Goal: Information Seeking & Learning: Learn about a topic

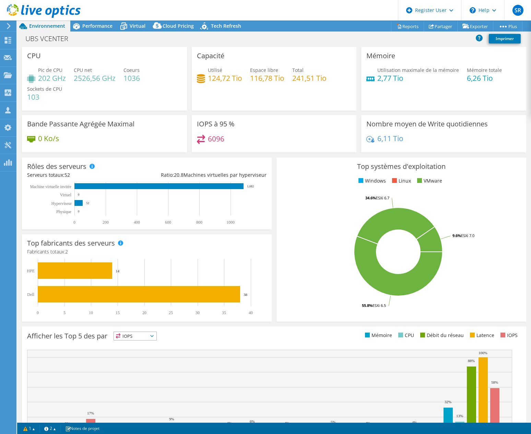
select select "Singapore"
select select "SGD"
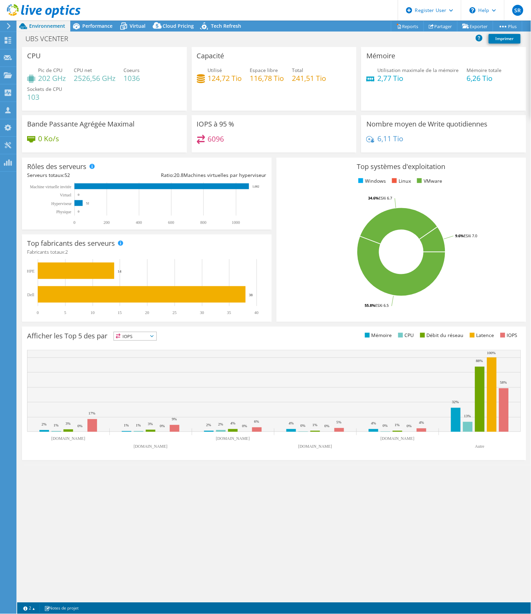
click at [249, 434] on div "CPU Pic de CPU 202 GHz CPU net 2526,56 GHz Coeurs 1036 Sockets de CPU 103 Capac…" at bounding box center [274, 325] width 514 height 556
drag, startPoint x: 8, startPoint y: 446, endPoint x: 36, endPoint y: 381, distance: 71.1
click at [167, 434] on div "CPU Pic de CPU 202 GHz CPU net 2526,56 GHz Coeurs 1036 Sockets de CPU 103 Capac…" at bounding box center [274, 325] width 514 height 556
click at [187, 434] on div "CPU Pic de CPU 202 GHz CPU net 2526,56 GHz Coeurs 1036 Sockets de CPU 103 Capac…" at bounding box center [274, 325] width 514 height 556
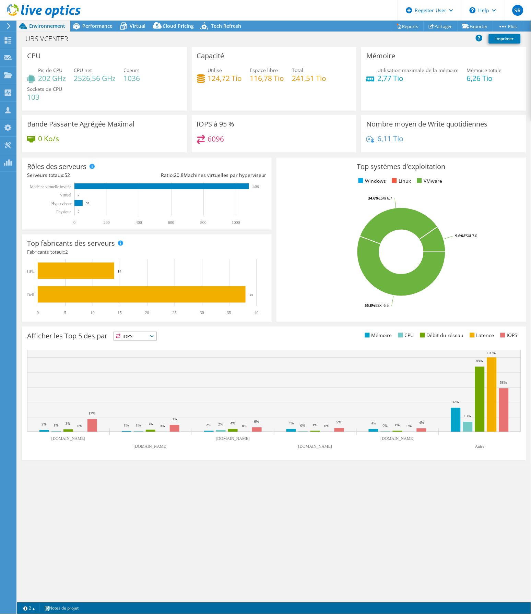
click at [249, 434] on div "CPU Pic de CPU 202 GHz CPU net 2526,56 GHz Coeurs 1036 Sockets de CPU 103 Capac…" at bounding box center [274, 325] width 514 height 556
click at [266, 434] on div "CPU Pic de CPU 202 GHz CPU net 2526,56 GHz Coeurs 1036 Sockets de CPU 103 Capac…" at bounding box center [274, 325] width 514 height 556
click at [359, 434] on div "CPU Pic de CPU 202 GHz CPU net 2526,56 GHz Coeurs 1036 Sockets de CPU 103 Capac…" at bounding box center [274, 325] width 514 height 556
click at [94, 28] on span "Performance" at bounding box center [97, 26] width 30 height 7
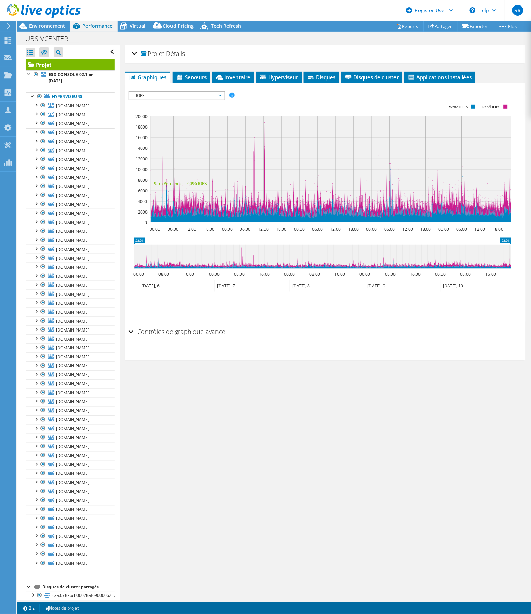
drag, startPoint x: 224, startPoint y: 498, endPoint x: 220, endPoint y: 484, distance: 14.8
click at [223, 434] on div "Projet Détails Préparé pour: Nicolas Jouberteix, Nicolas.Jouberteix@univ-ubs.fr…" at bounding box center [325, 323] width 410 height 556
click at [40, 23] on span "Environnement" at bounding box center [47, 26] width 36 height 7
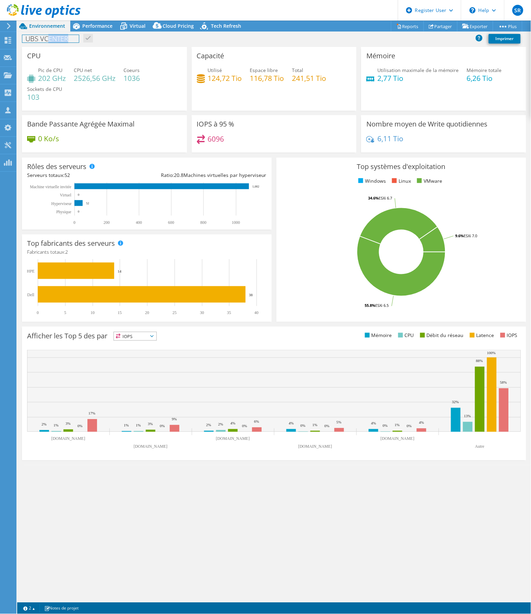
drag, startPoint x: 81, startPoint y: 42, endPoint x: 48, endPoint y: 41, distance: 32.6
click at [48, 41] on div "UBS VCENTER Imprimer" at bounding box center [274, 38] width 514 height 13
drag, startPoint x: 282, startPoint y: 463, endPoint x: 275, endPoint y: 427, distance: 37.0
click at [282, 434] on section "CPU Pic de CPU 202 GHz CPU net 2526,56 GHz Coeurs 1036 Sockets de CPU 103 Capac…" at bounding box center [274, 256] width 514 height 418
click at [94, 26] on span "Performance" at bounding box center [97, 26] width 30 height 7
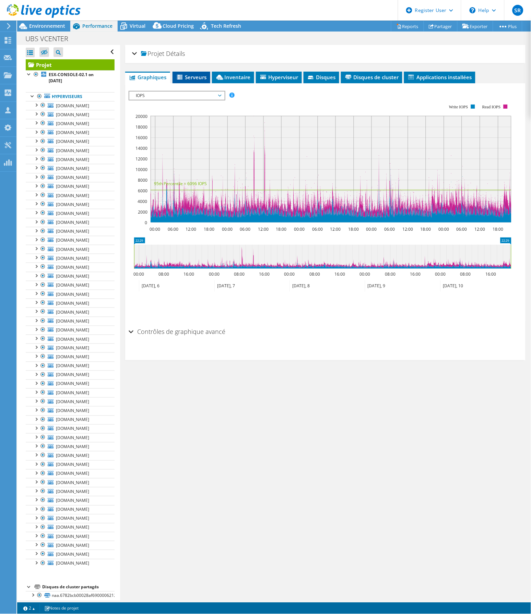
click at [184, 76] on span "Serveurs" at bounding box center [191, 77] width 31 height 7
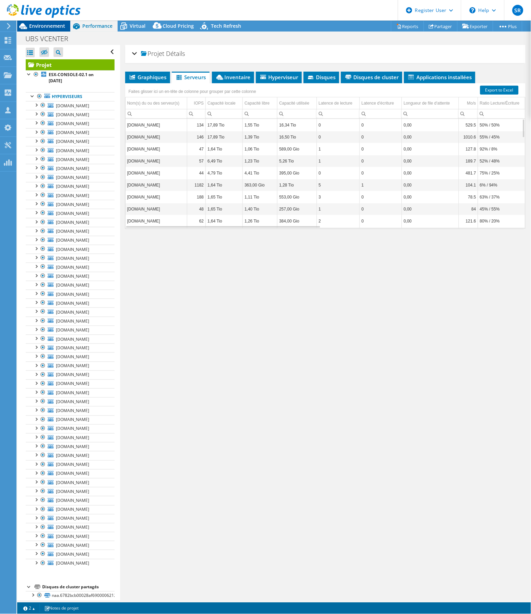
click at [52, 26] on span "Environnement" at bounding box center [47, 26] width 36 height 7
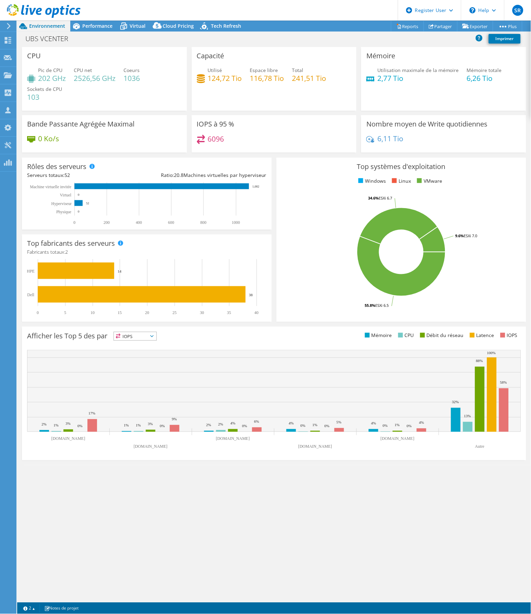
click at [266, 99] on div "Capacité Utilisé 124,72 Tio Espace libre 116,78 Tio Total 241,51 Tio" at bounding box center [274, 79] width 165 height 64
click at [263, 434] on div "CPU Pic de CPU 202 GHz CPU net 2526,56 GHz Coeurs 1036 Sockets de CPU 103 Capac…" at bounding box center [274, 325] width 514 height 556
click at [97, 27] on span "Performance" at bounding box center [97, 26] width 30 height 7
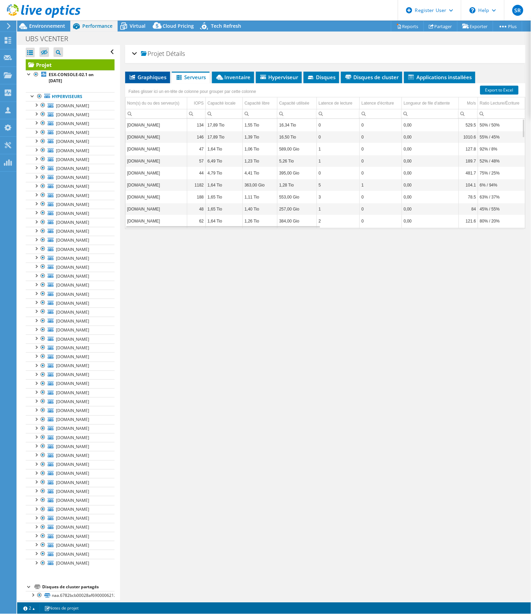
click at [143, 77] on span "Graphiques" at bounding box center [148, 77] width 38 height 7
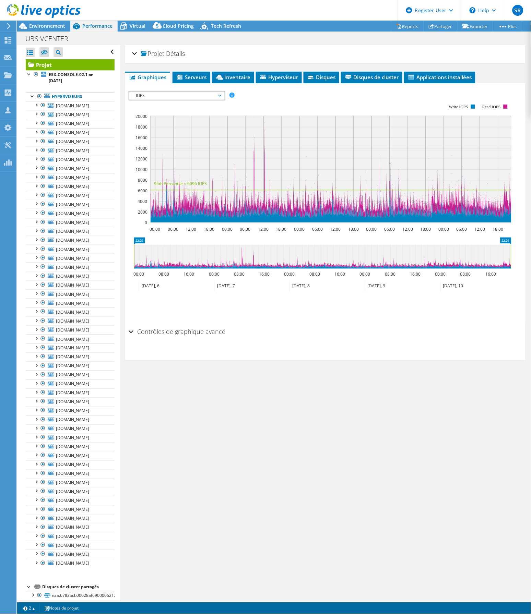
click at [217, 94] on span "IOPS" at bounding box center [177, 96] width 88 height 8
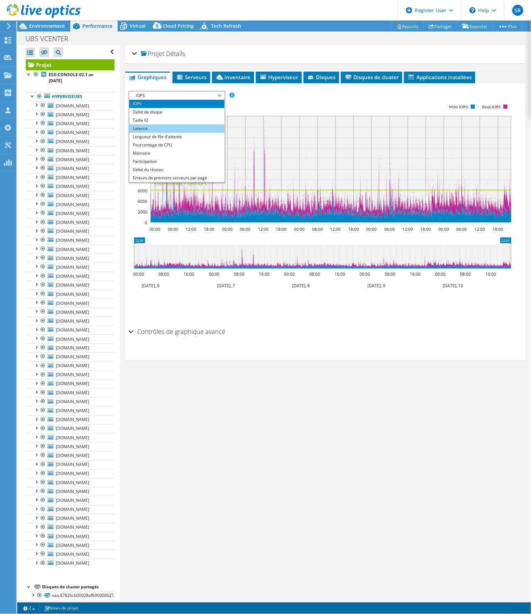
click at [165, 126] on li "Latence" at bounding box center [176, 128] width 95 height 8
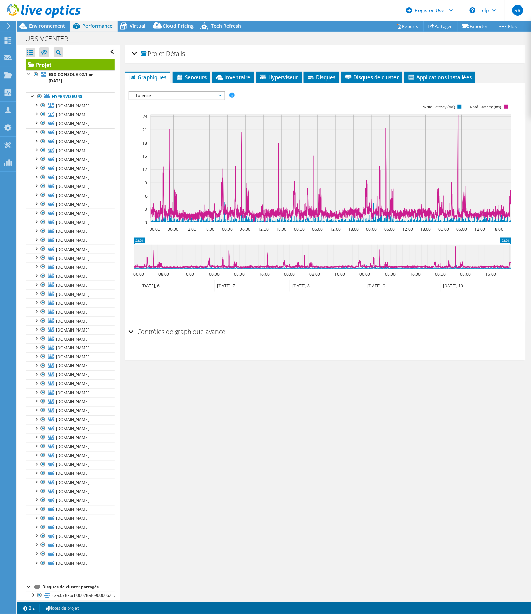
click at [291, 416] on div "Projet Détails Préparé pour: Nicolas Jouberteix, Nicolas.Jouberteix@univ-ubs.fr…" at bounding box center [325, 323] width 410 height 556
click at [32, 97] on div at bounding box center [32, 95] width 7 height 7
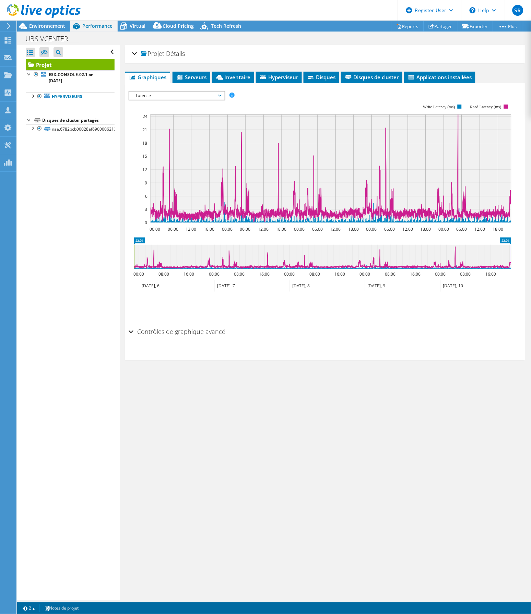
drag, startPoint x: 287, startPoint y: 461, endPoint x: 233, endPoint y: 309, distance: 161.7
click at [285, 434] on div "Projet Détails Préparé pour: Nicolas Jouberteix, Nicolas.Jouberteix@univ-ubs.fr…" at bounding box center [325, 323] width 410 height 556
click at [36, 27] on span "Environnement" at bounding box center [47, 26] width 36 height 7
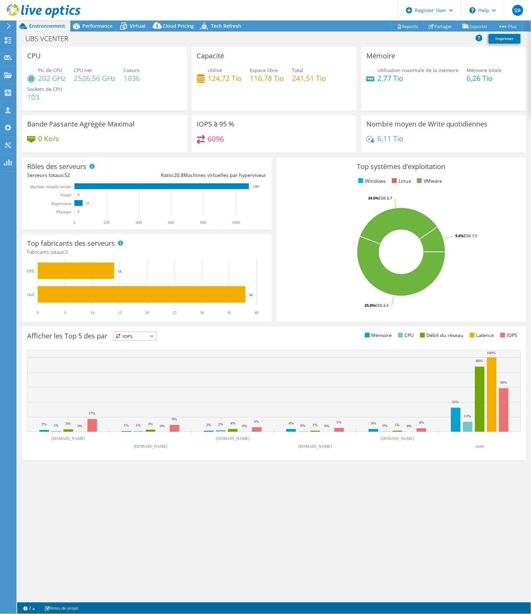
click at [283, 101] on div "Capacité Utilisé 124,72 Tio Espace libre 116,78 Tio Total 241,51 Tio" at bounding box center [274, 79] width 165 height 64
click at [94, 24] on span "Performance" at bounding box center [97, 26] width 30 height 7
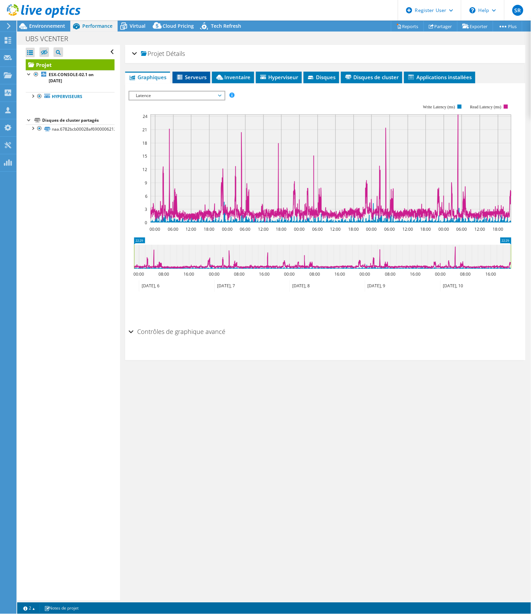
click at [192, 76] on span "Serveurs" at bounding box center [191, 77] width 31 height 7
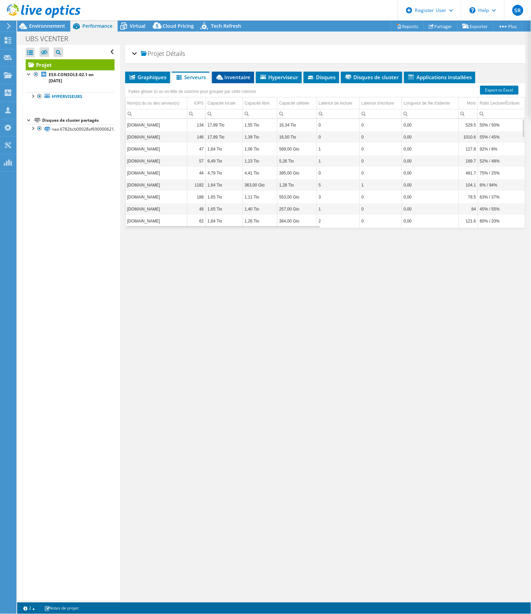
click at [243, 75] on span "Inventaire" at bounding box center [232, 77] width 35 height 7
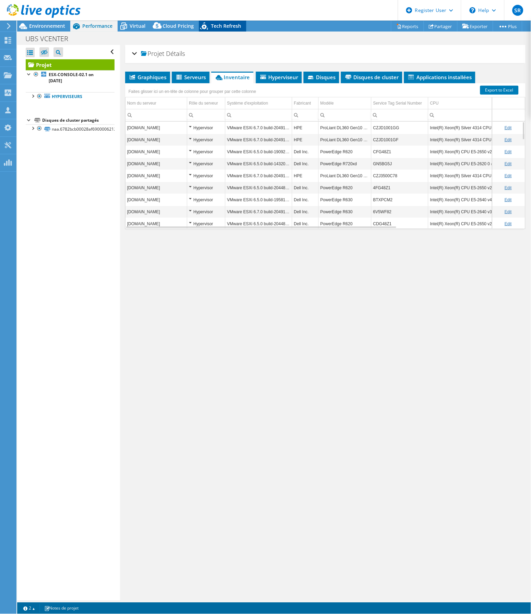
click at [225, 25] on span "Tech Refresh" at bounding box center [226, 26] width 30 height 7
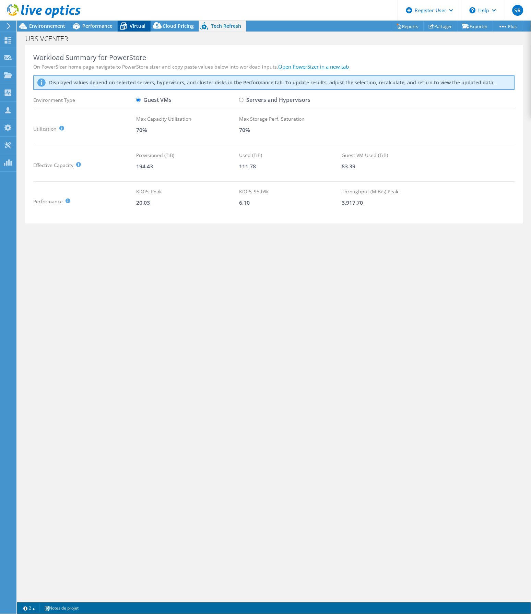
click at [143, 27] on span "Virtual" at bounding box center [138, 26] width 16 height 7
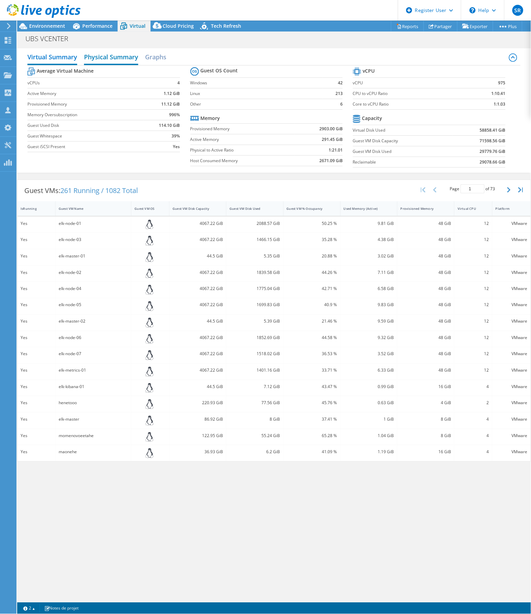
click at [100, 57] on h2 "Physical Summary" at bounding box center [111, 57] width 54 height 15
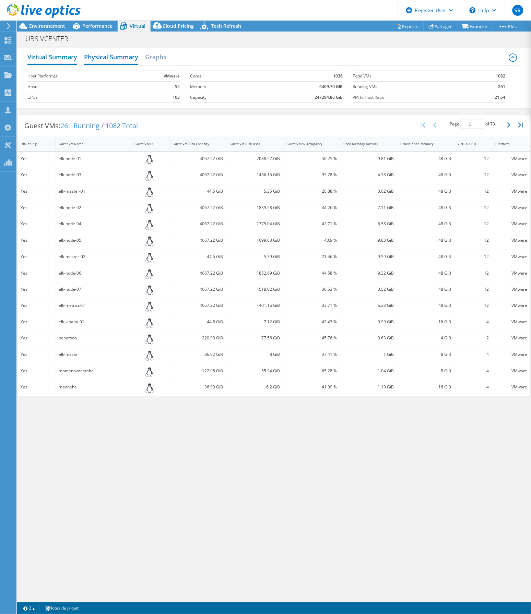
click at [52, 54] on h2 "Virtual Summary" at bounding box center [52, 57] width 50 height 15
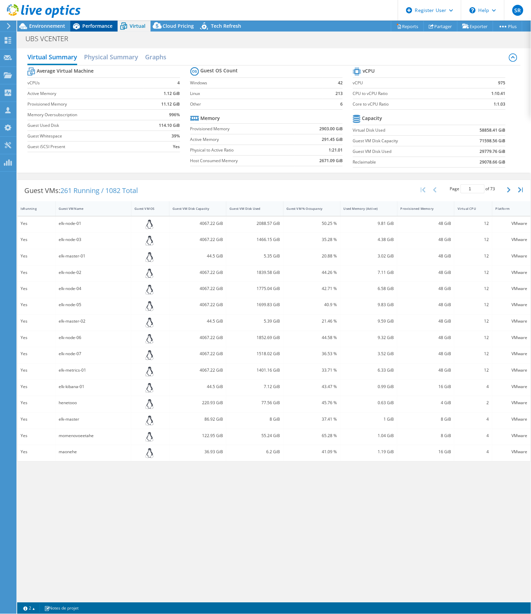
click at [98, 24] on span "Performance" at bounding box center [97, 26] width 30 height 7
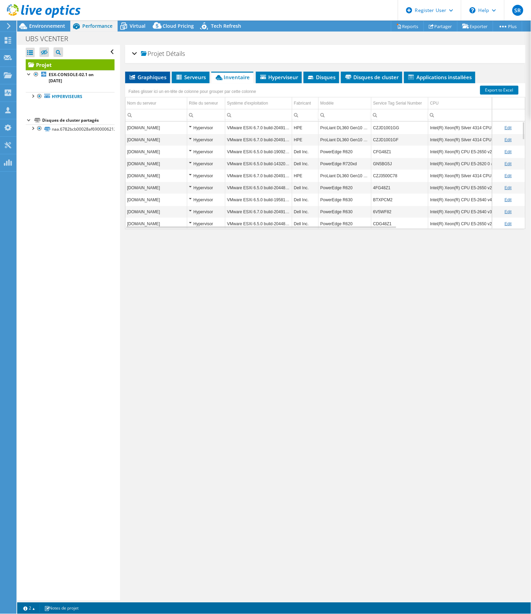
click at [160, 76] on span "Graphiques" at bounding box center [148, 77] width 38 height 7
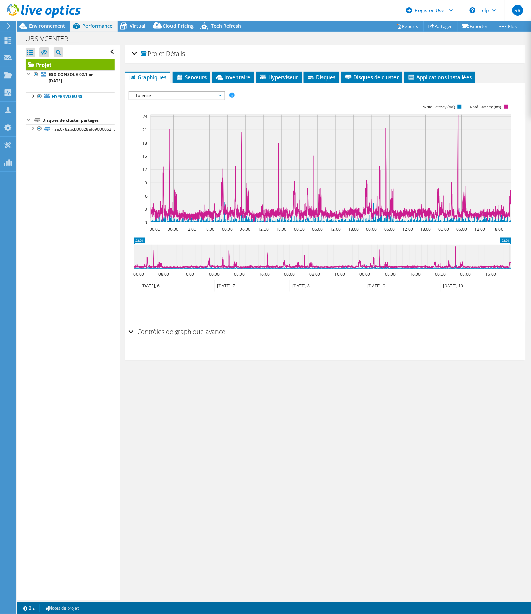
click at [377, 434] on div "Projet Détails Préparé pour: Nicolas Jouberteix, Nicolas.Jouberteix@univ-ubs.fr…" at bounding box center [325, 323] width 410 height 556
click at [293, 77] on span "Hyperviseur" at bounding box center [278, 77] width 39 height 7
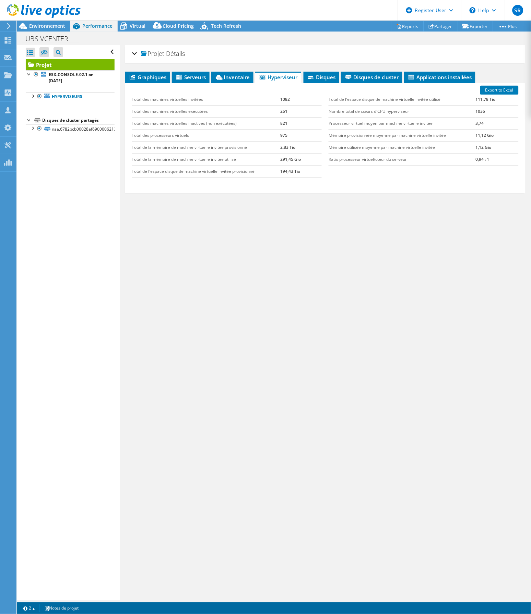
click at [348, 196] on div "Graphiques Serveurs Inventaire Hyperviseur Disques Disques de cluster 0 3" at bounding box center [325, 157] width 400 height 171
click at [374, 197] on div "Graphiques Serveurs Inventaire Hyperviseur Disques Disques de cluster 0 3" at bounding box center [325, 157] width 400 height 171
drag, startPoint x: 330, startPoint y: 158, endPoint x: 493, endPoint y: 163, distance: 163.6
click at [493, 163] on tr "Ratio processeur virtuel/cœur du serveur 0,94 : 1" at bounding box center [424, 159] width 190 height 12
drag, startPoint x: 493, startPoint y: 163, endPoint x: 342, endPoint y: 199, distance: 155.5
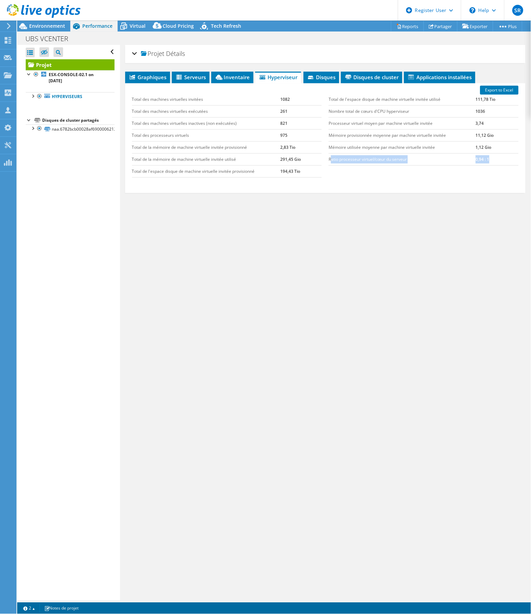
click at [342, 199] on div "Graphiques Serveurs Inventaire Hyperviseur Disques Disques de cluster 0 3" at bounding box center [325, 157] width 400 height 171
click at [320, 75] on span "Disques" at bounding box center [321, 77] width 29 height 7
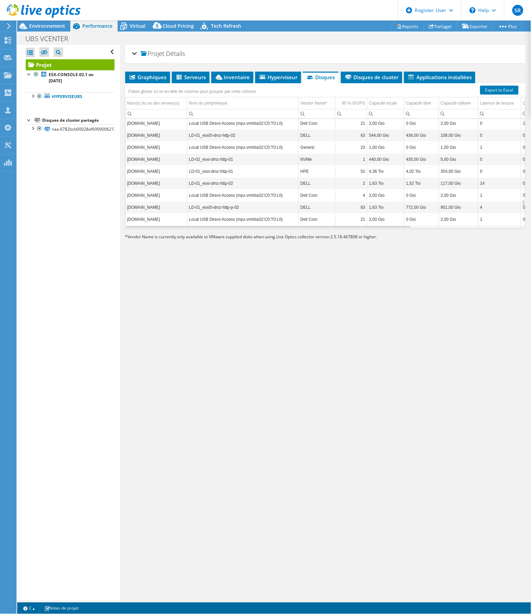
scroll to position [1133, 0]
click at [364, 80] on li "Disques de cluster" at bounding box center [371, 78] width 61 height 12
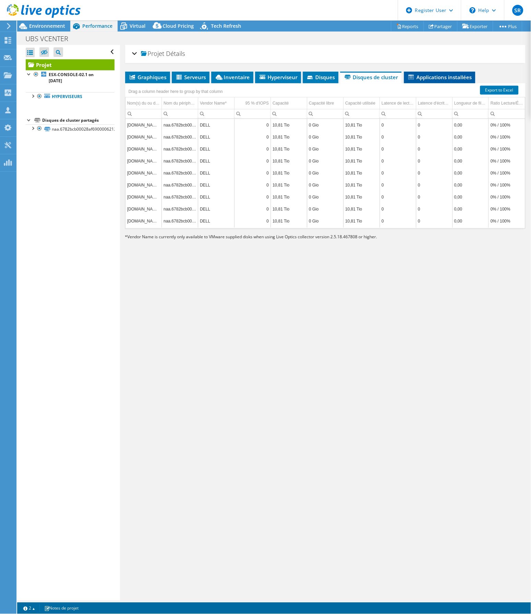
click at [453, 74] on span "Applications installées" at bounding box center [439, 77] width 64 height 7
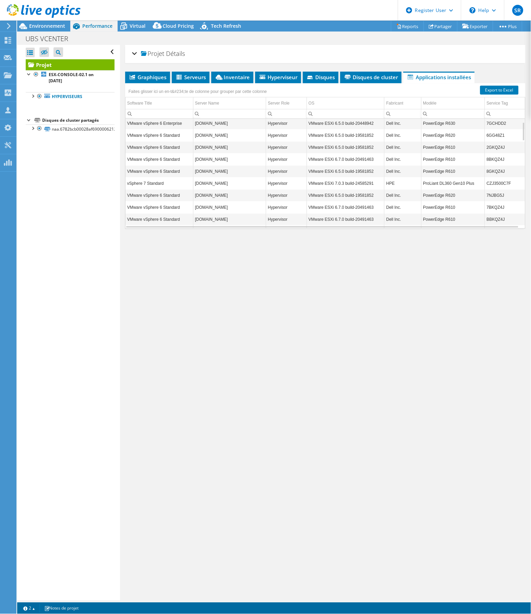
scroll to position [0, 0]
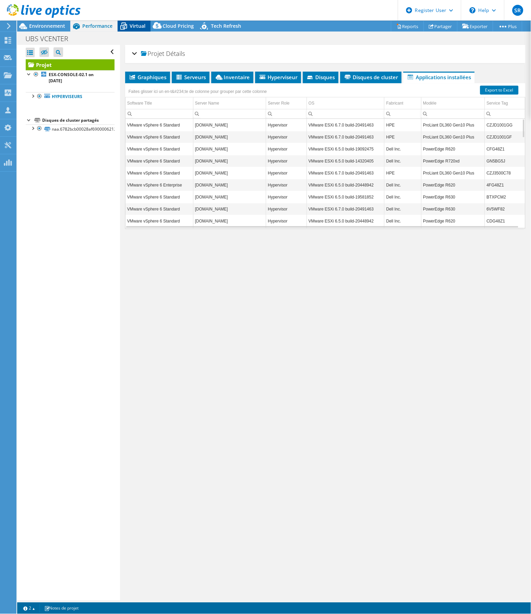
click at [136, 26] on span "Virtual" at bounding box center [138, 26] width 16 height 7
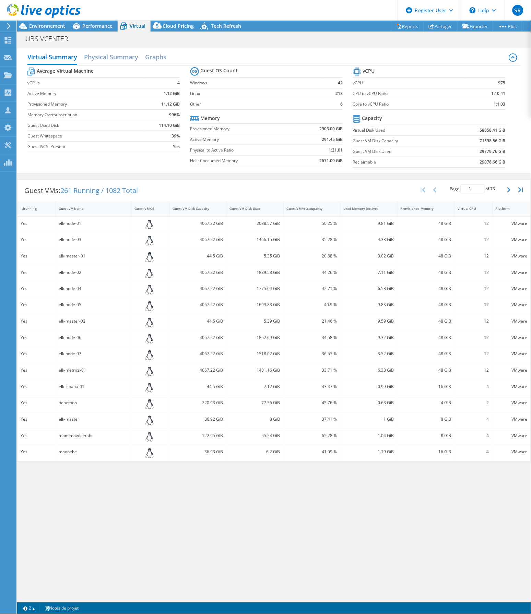
click at [262, 177] on div "Guest VMs: 261 Running / 1082 Total Page 1 of 73 5 rows 10 rows 20 rows 25 rows…" at bounding box center [274, 320] width 514 height 289
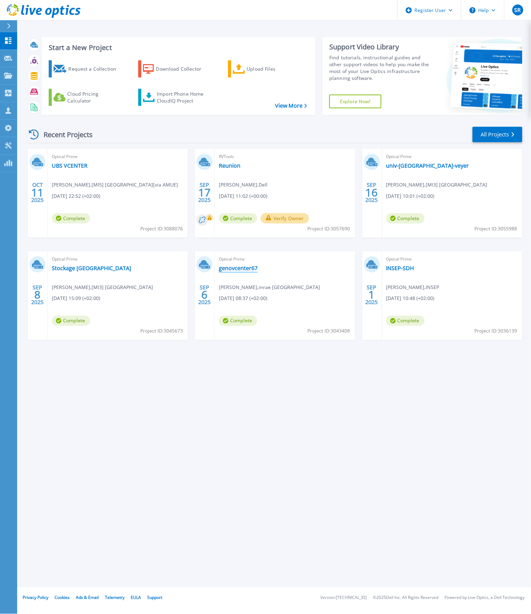
click at [245, 269] on link "genovcenter67" at bounding box center [238, 268] width 39 height 7
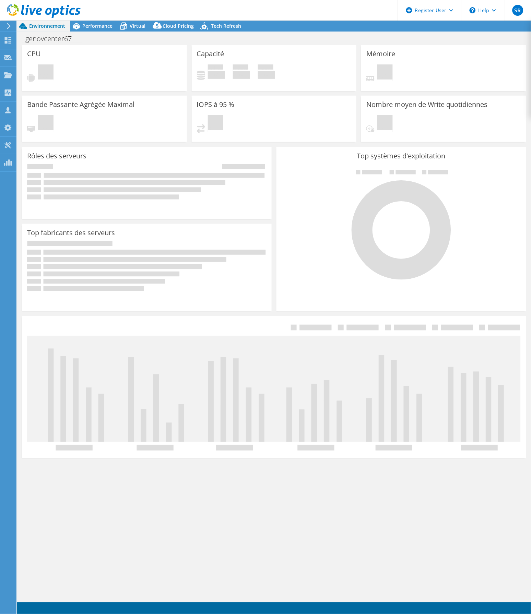
select select "USD"
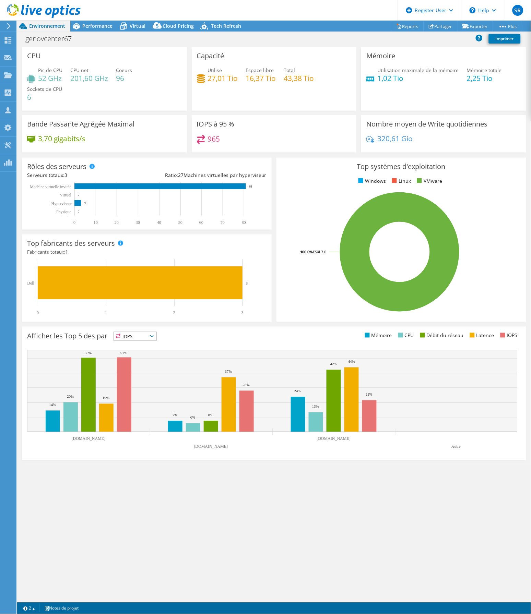
click at [230, 502] on div "CPU Pic de CPU 52 GHz CPU net 201,60 GHz Coeurs 96 Sockets de CPU 6 Capacité Ut…" at bounding box center [274, 325] width 514 height 556
drag, startPoint x: 207, startPoint y: 79, endPoint x: 238, endPoint y: 78, distance: 30.5
click at [238, 78] on div "Utilisé 27,01 Tio Espace libre 16,37 Tio Total 43,38 Tio" at bounding box center [274, 78] width 155 height 22
click at [266, 507] on div "CPU Pic de CPU 52 GHz CPU net 201,60 GHz Coeurs 96 Sockets de CPU 6 Capacité Ut…" at bounding box center [274, 325] width 514 height 556
click at [268, 493] on div "CPU Pic de CPU 52 GHz CPU net 201,60 GHz Coeurs 96 Sockets de CPU 6 Capacité Ut…" at bounding box center [274, 325] width 514 height 556
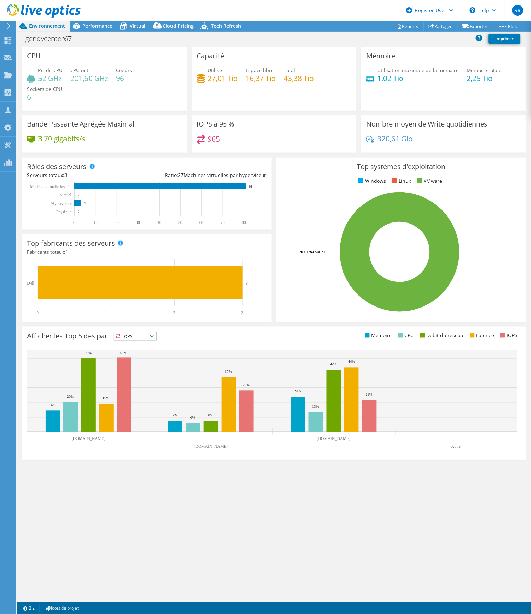
click at [123, 42] on div "genovcenter67 Imprimer" at bounding box center [274, 38] width 514 height 13
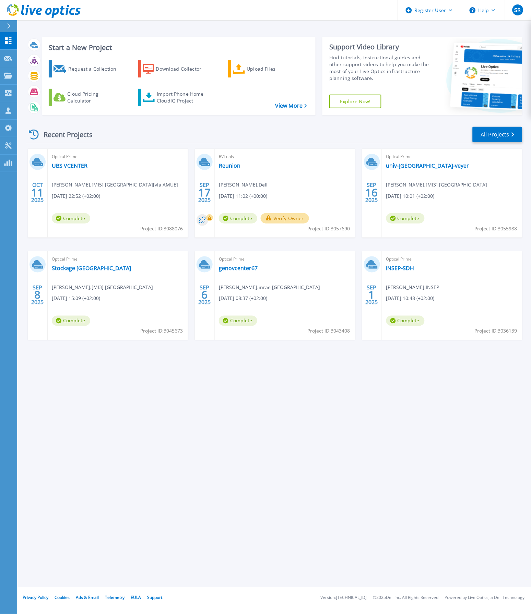
click at [339, 332] on span "Project ID: 3043408" at bounding box center [329, 331] width 43 height 8
copy span "3043408"
click at [174, 227] on span "Project ID: 3088076" at bounding box center [161, 229] width 43 height 8
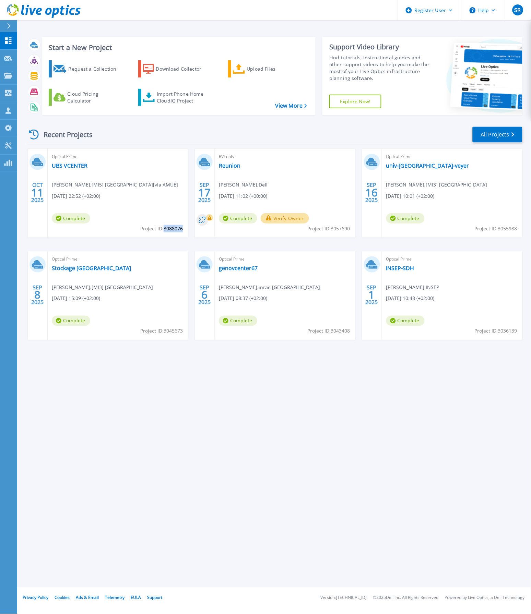
copy span "3088076"
click at [243, 440] on div "Start a New Project Request a Collection Download Collector Upload Files Cloud …" at bounding box center [274, 294] width 514 height 588
drag, startPoint x: 350, startPoint y: 332, endPoint x: 342, endPoint y: 334, distance: 9.3
click at [342, 334] on div "Optical Prime genovcenter67 Patrice Dehais , inrae toulouse 09/06/2025, 08:37 (…" at bounding box center [285, 295] width 140 height 89
drag, startPoint x: 342, startPoint y: 334, endPoint x: 338, endPoint y: 345, distance: 11.4
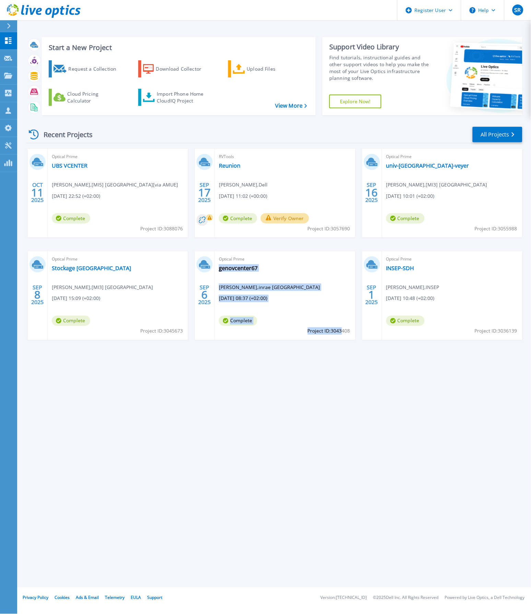
click at [335, 369] on div "Start a New Project Request a Collection Download Collector Upload Files Cloud …" at bounding box center [274, 294] width 514 height 588
click at [345, 331] on span "Project ID: 3043408" at bounding box center [329, 331] width 43 height 8
copy span "3043408"
click at [234, 269] on link "genovcenter67" at bounding box center [238, 268] width 39 height 7
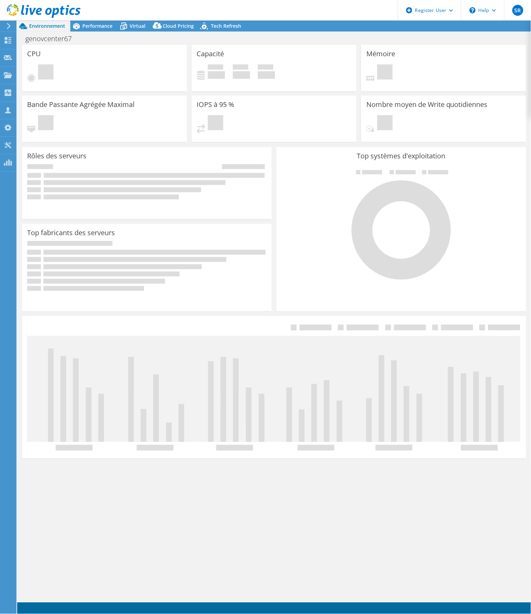
select select "USD"
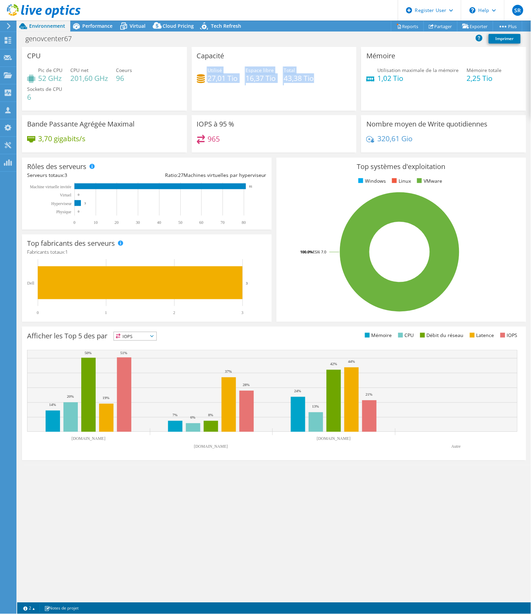
drag, startPoint x: 206, startPoint y: 74, endPoint x: 345, endPoint y: 78, distance: 138.9
click at [345, 78] on div "Utilisé 27,01 Tio Espace libre 16,37 Tio Total 43,38 Tio" at bounding box center [274, 78] width 155 height 22
drag, startPoint x: 345, startPoint y: 78, endPoint x: 340, endPoint y: 87, distance: 10.3
click at [340, 87] on div "Utilisé 27,01 Tio Espace libre 16,37 Tio Total 43,38 Tio" at bounding box center [274, 78] width 155 height 22
